Goal: Task Accomplishment & Management: Manage account settings

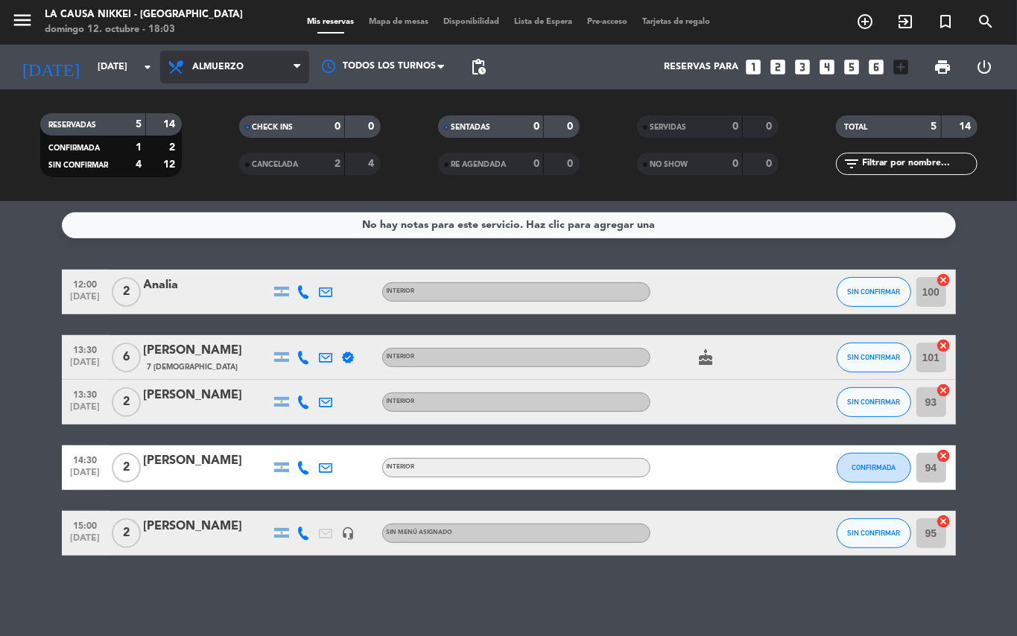
click at [238, 64] on span "Almuerzo" at bounding box center [217, 67] width 51 height 10
click at [243, 186] on div "menu La Causa Nikkei - [GEOGRAPHIC_DATA][PERSON_NAME][DATE] 12. octubre - 18:03…" at bounding box center [508, 100] width 1017 height 201
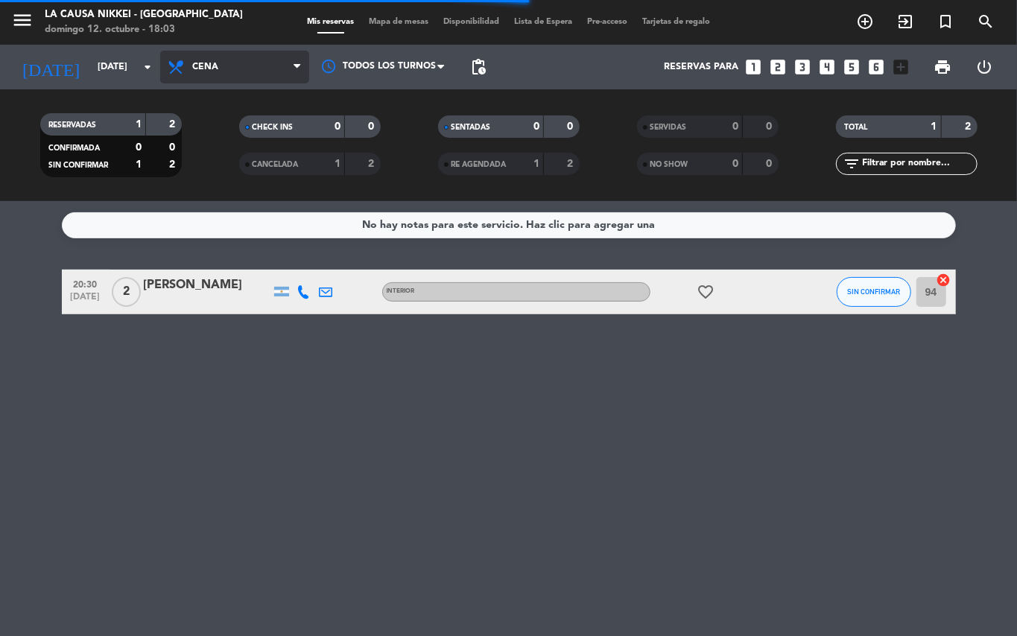
click at [260, 69] on span "Cena" at bounding box center [234, 67] width 149 height 33
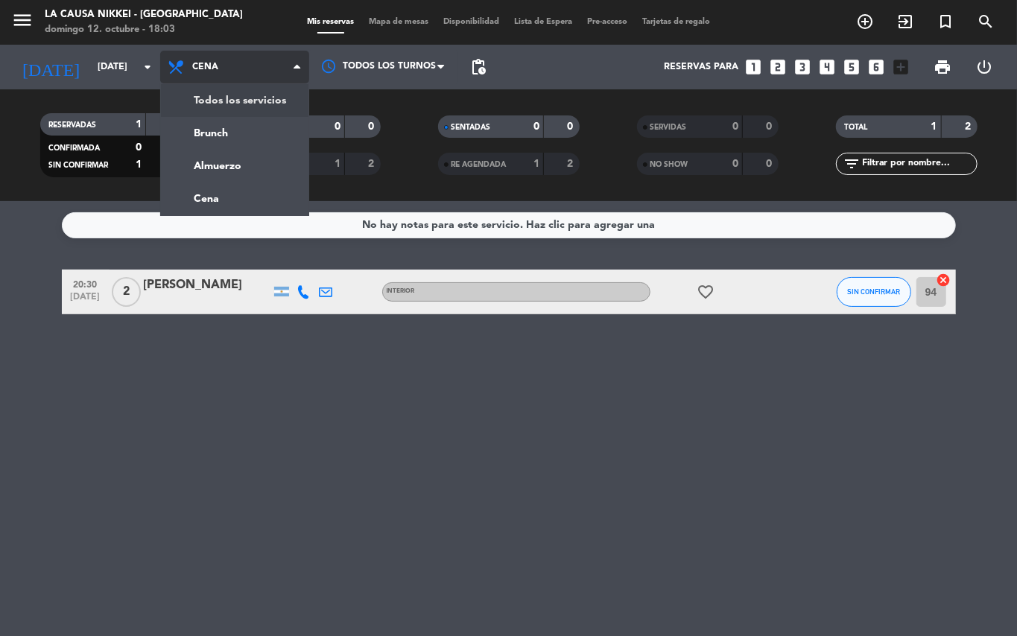
click at [244, 92] on div "menu La Causa Nikkei - [GEOGRAPHIC_DATA][PERSON_NAME][DATE] 12. octubre - 18:03…" at bounding box center [508, 100] width 1017 height 201
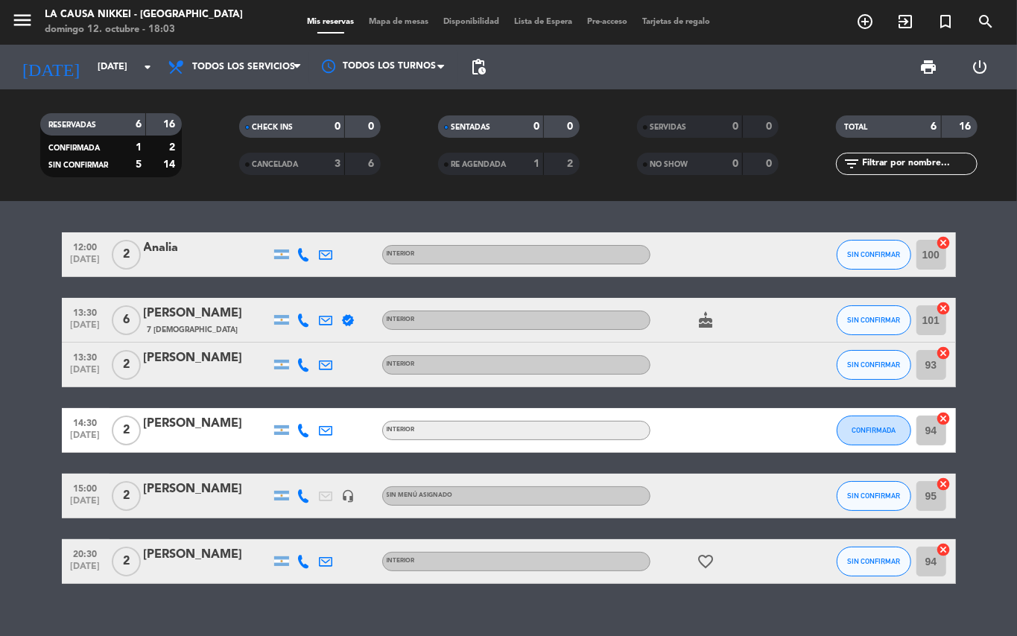
click at [707, 555] on icon "favorite_border" at bounding box center [706, 562] width 18 height 18
click at [247, 66] on span "Todos los servicios" at bounding box center [243, 67] width 103 height 10
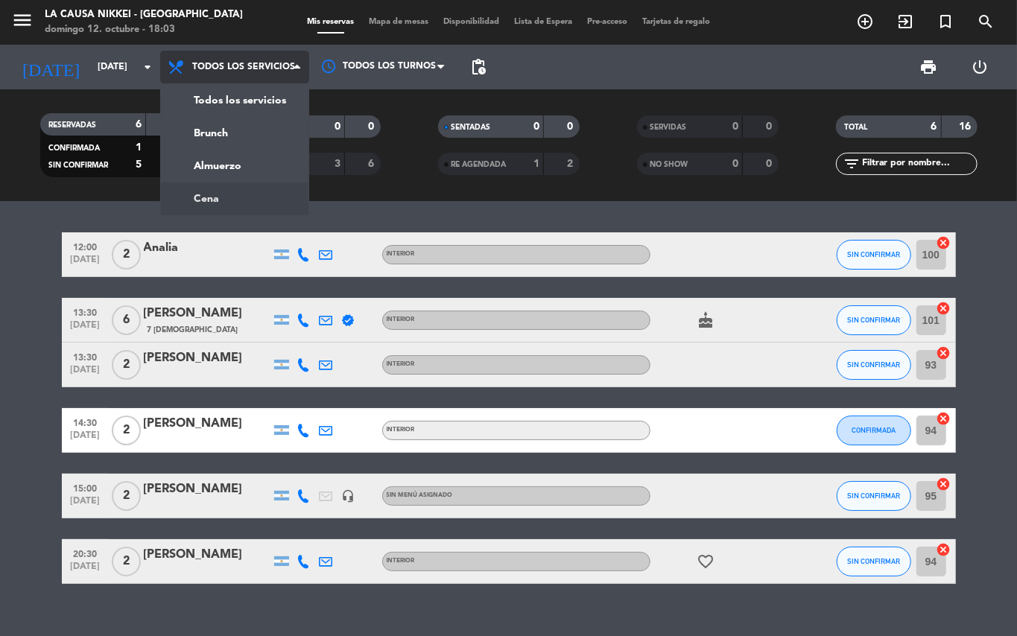
click at [207, 197] on div "menu La Causa Nikkei - [GEOGRAPHIC_DATA][PERSON_NAME][DATE] 12. octubre - 18:03…" at bounding box center [508, 100] width 1017 height 201
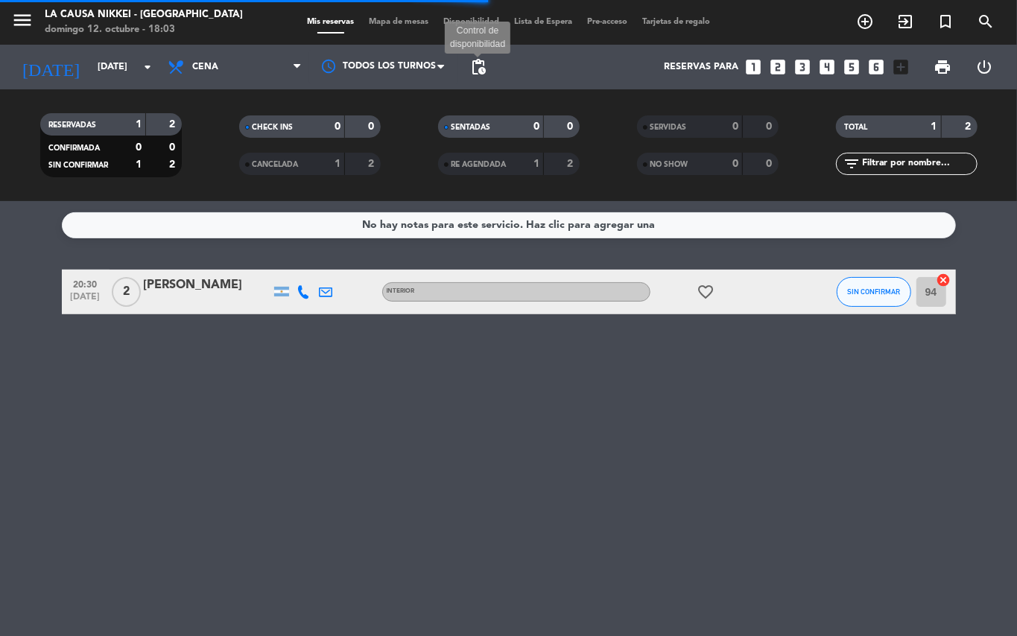
click at [478, 66] on span "pending_actions" at bounding box center [478, 67] width 18 height 18
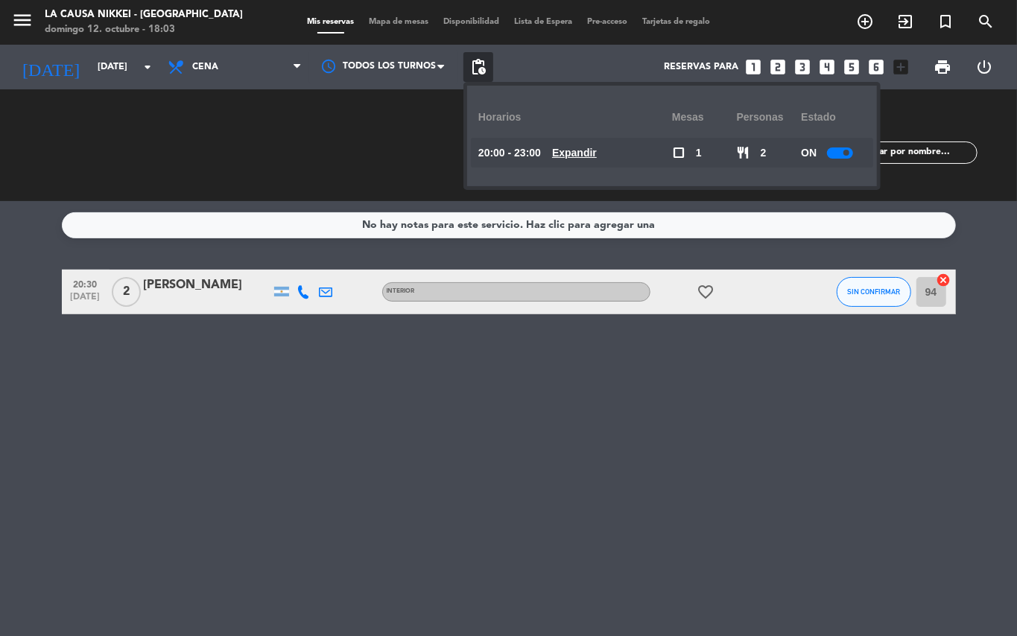
drag, startPoint x: 550, startPoint y: 483, endPoint x: 582, endPoint y: 380, distance: 107.7
click at [554, 471] on div "No hay notas para este servicio. Haz clic para agregar una 20:30 [DATE] 2 Mate …" at bounding box center [508, 418] width 1017 height 435
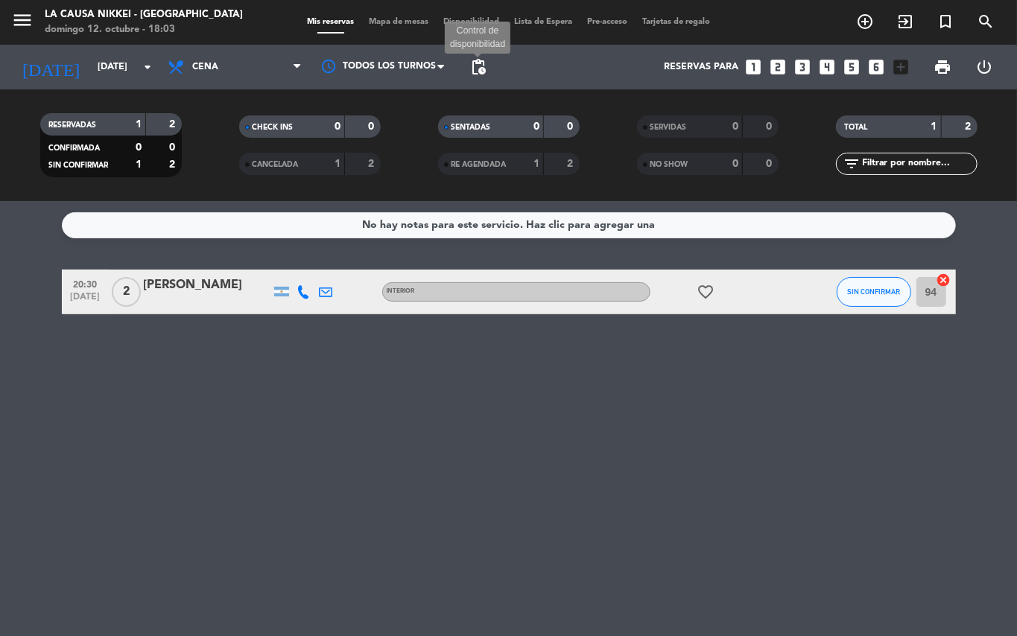
click at [477, 75] on span "pending_actions" at bounding box center [478, 67] width 18 height 18
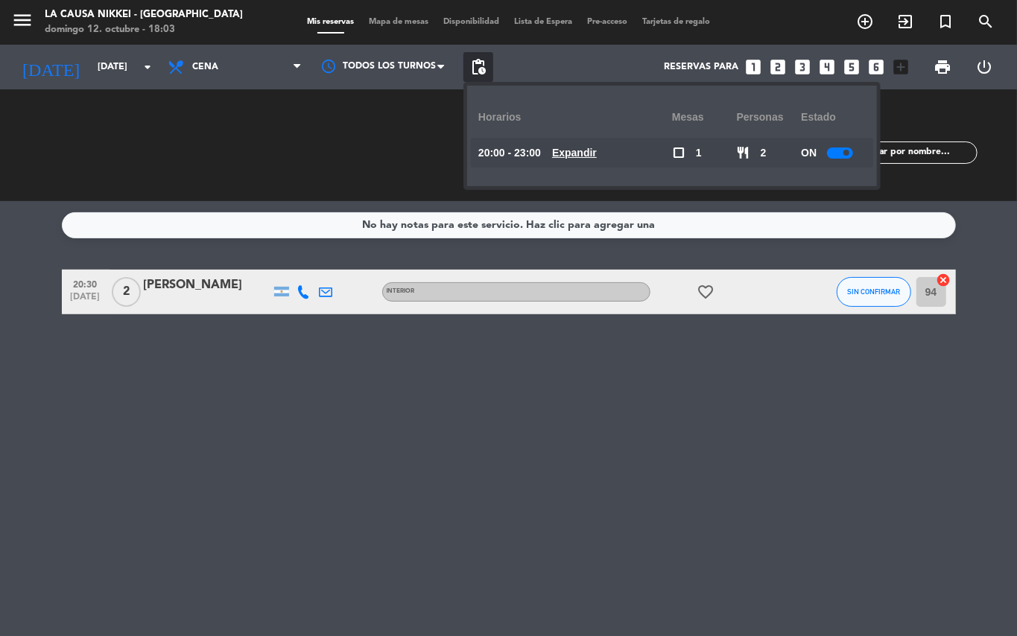
click at [588, 152] on u "Expandir" at bounding box center [574, 153] width 45 height 12
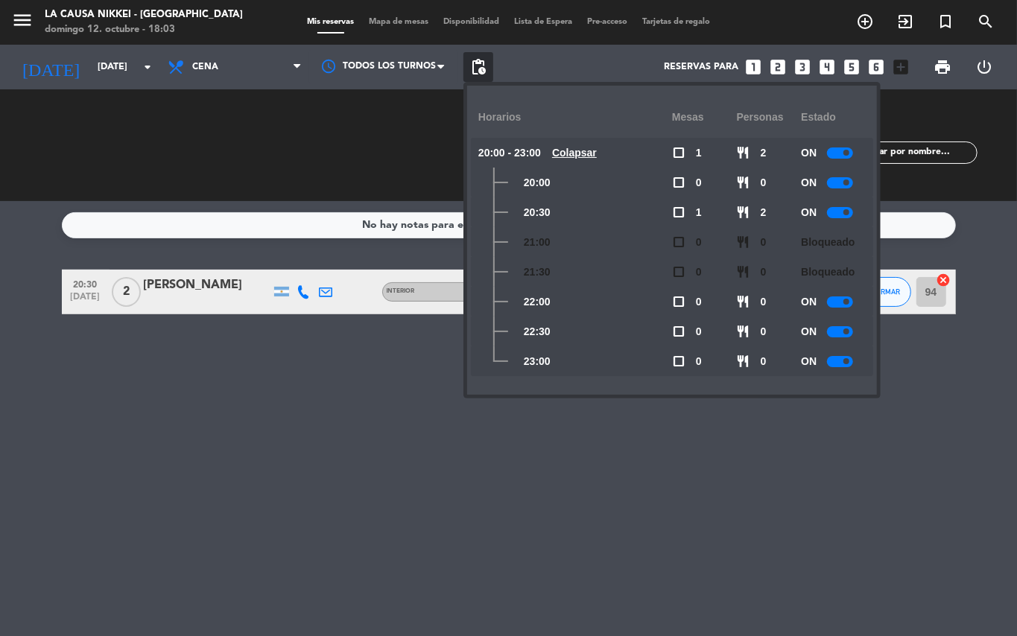
click at [680, 304] on span "check_box_outline_blank" at bounding box center [678, 301] width 13 height 13
click at [671, 499] on div "No hay notas para este servicio. Haz clic para agregar una 20:30 [DATE] 2 Mate …" at bounding box center [508, 418] width 1017 height 435
